Goal: Transaction & Acquisition: Purchase product/service

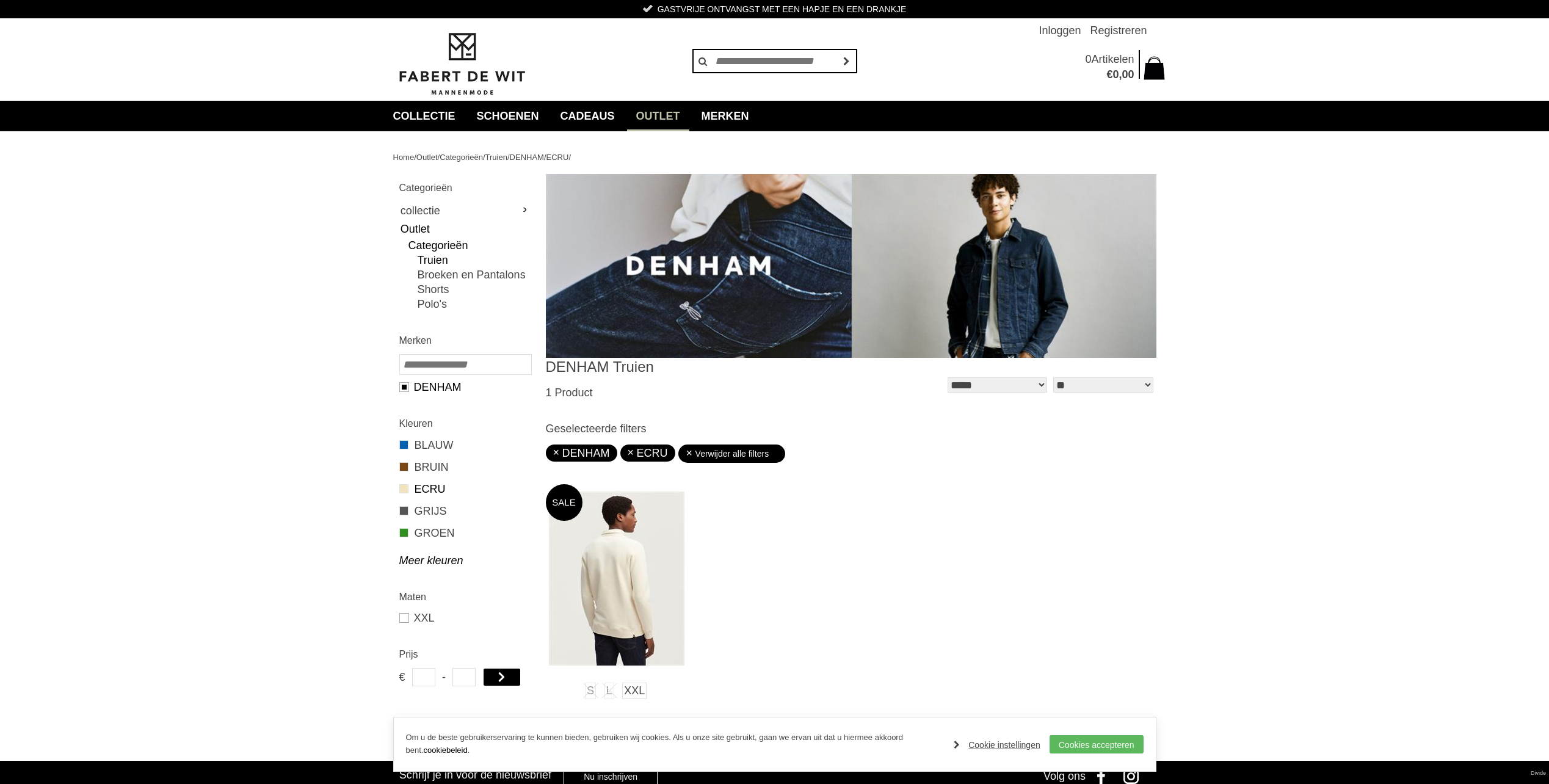
click at [629, 560] on img at bounding box center [616, 578] width 135 height 174
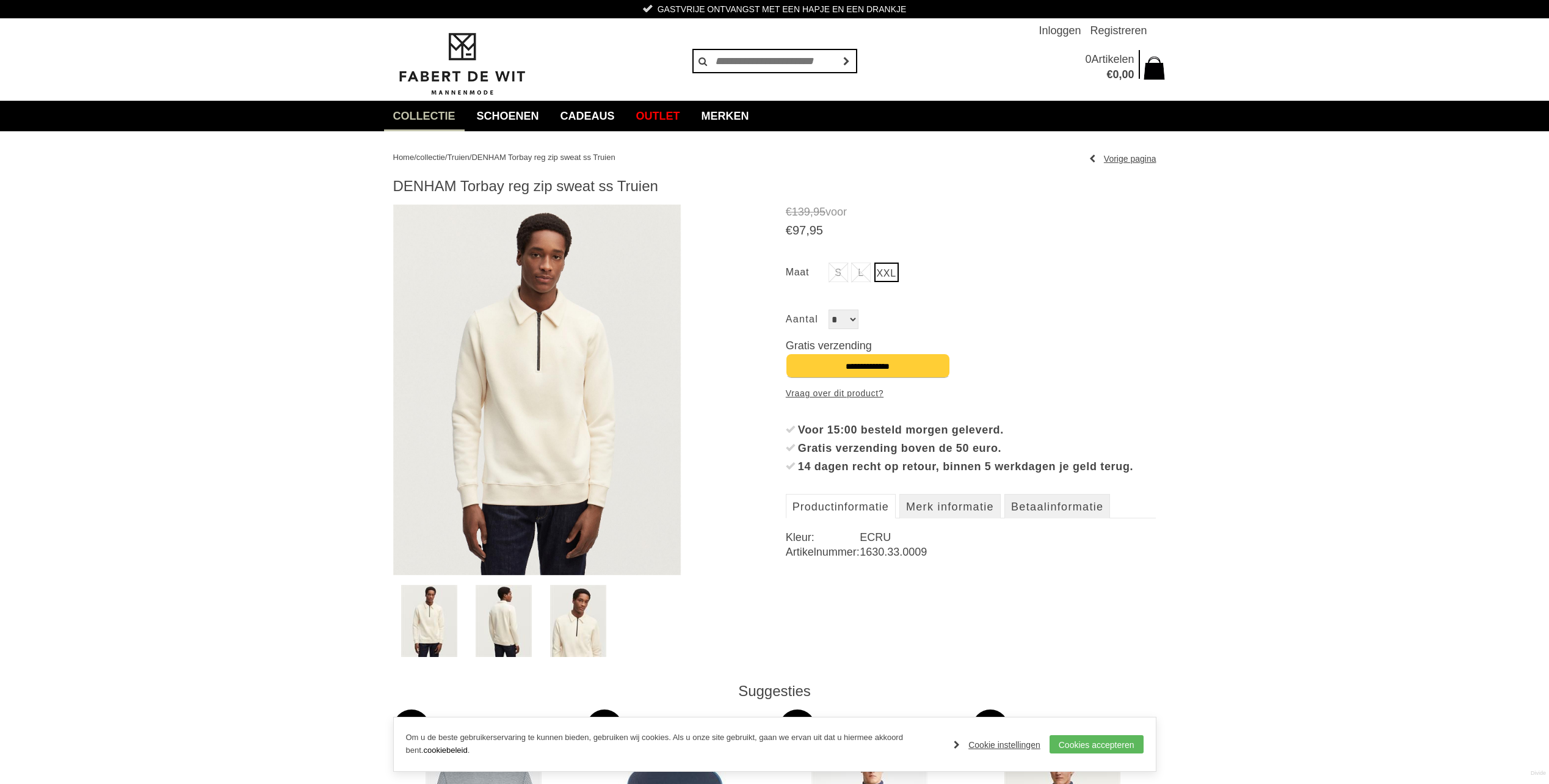
click at [560, 368] on img at bounding box center [538, 390] width 289 height 371
